Goal: Information Seeking & Learning: Learn about a topic

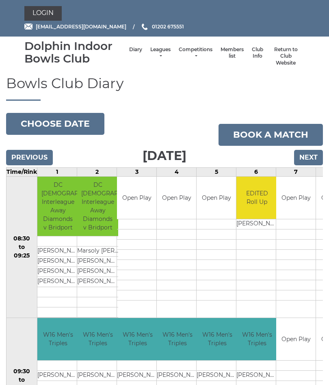
click at [187, 54] on link "Competitions" at bounding box center [195, 52] width 34 height 13
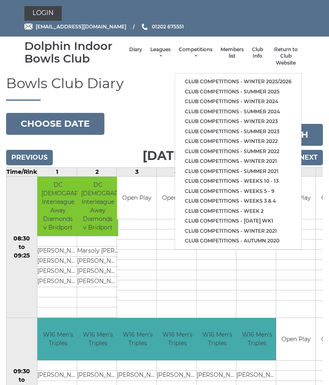
click at [257, 79] on link "Club competitions - Winter 2025/2026" at bounding box center [238, 82] width 126 height 10
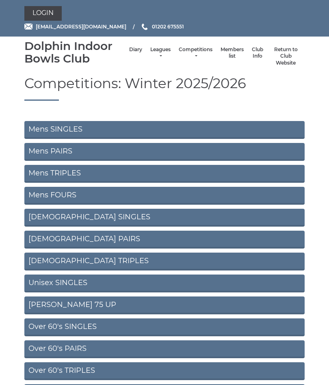
click at [79, 151] on link "Mens PAIRS" at bounding box center [164, 152] width 280 height 18
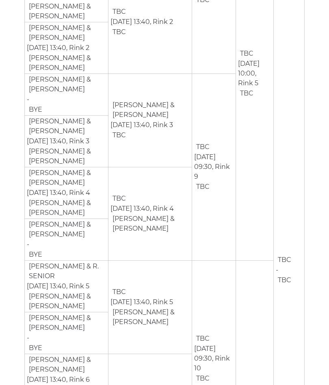
scroll to position [284, 0]
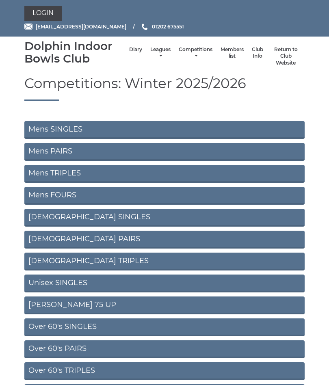
click at [89, 170] on link "Mens TRIPLES" at bounding box center [164, 174] width 280 height 18
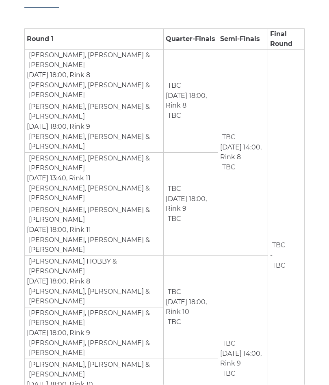
scroll to position [122, 0]
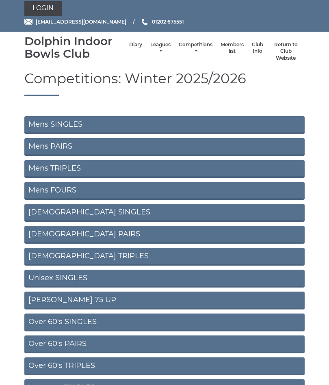
scroll to position [4, 0]
click at [118, 191] on link "Mens FOURS" at bounding box center [164, 191] width 280 height 18
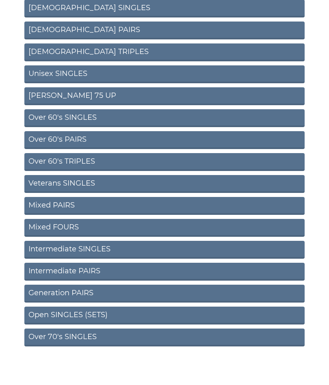
scroll to position [209, 0]
click at [87, 184] on link "Veterans SINGLES" at bounding box center [164, 184] width 280 height 18
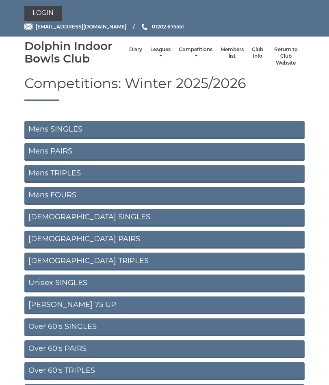
scroll to position [209, 0]
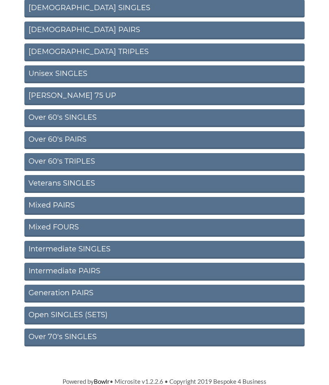
click at [80, 333] on link "Over 70's SINGLES" at bounding box center [164, 337] width 280 height 18
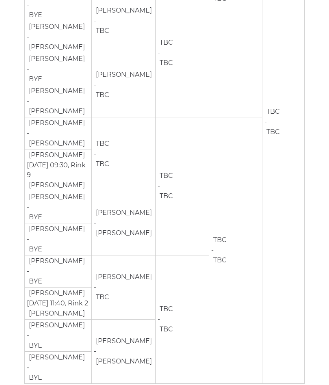
scroll to position [340, 0]
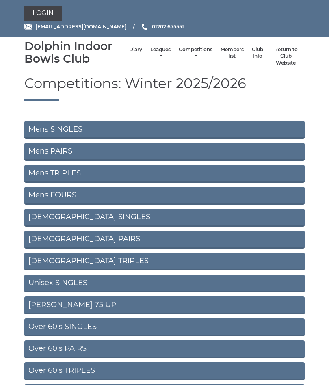
scroll to position [209, 0]
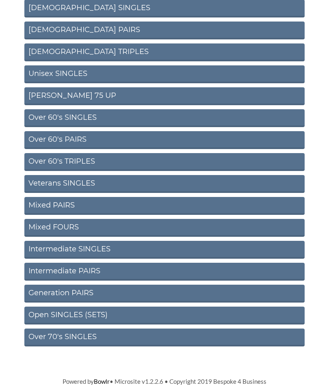
click at [83, 314] on link "Open SINGLES (SETS)" at bounding box center [164, 315] width 280 height 18
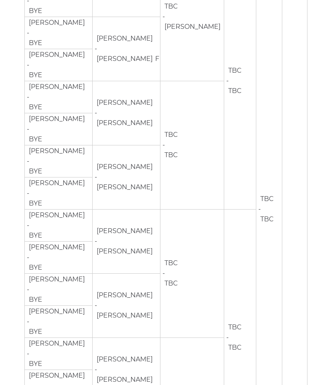
scroll to position [247, 0]
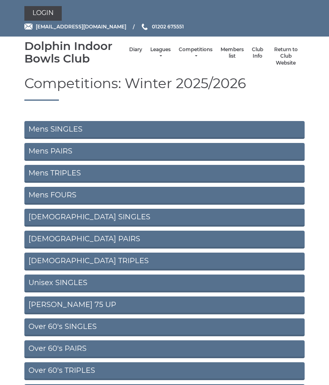
scroll to position [209, 0]
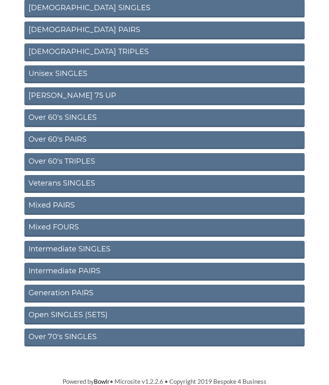
click at [91, 160] on link "Over 60's TRIPLES" at bounding box center [164, 162] width 280 height 18
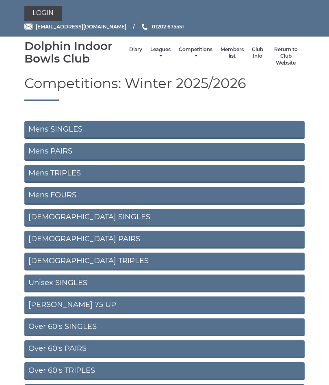
click at [37, 131] on link "Mens SINGLES" at bounding box center [164, 130] width 280 height 18
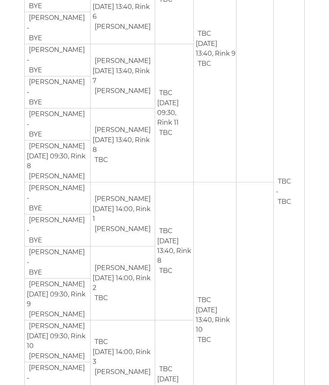
scroll to position [541, 0]
